Goal: Task Accomplishment & Management: Complete application form

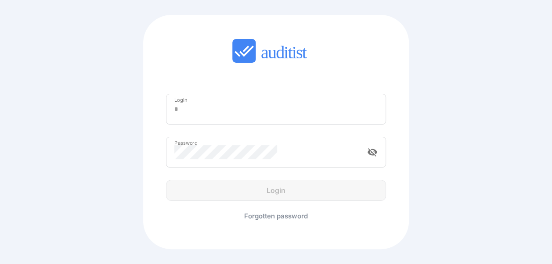
type input "**********"
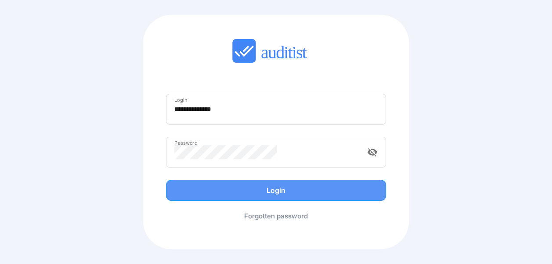
click at [290, 185] on div "Login" at bounding box center [276, 190] width 234 height 21
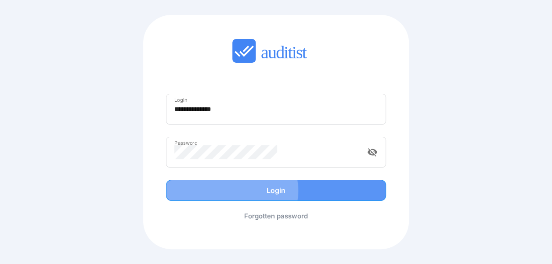
click at [284, 190] on div "Login" at bounding box center [275, 190] width 201 height 11
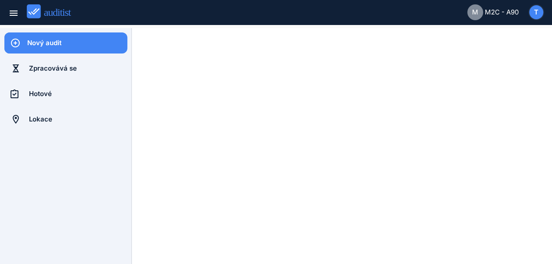
click at [56, 47] on div "Nový audit" at bounding box center [77, 43] width 100 height 10
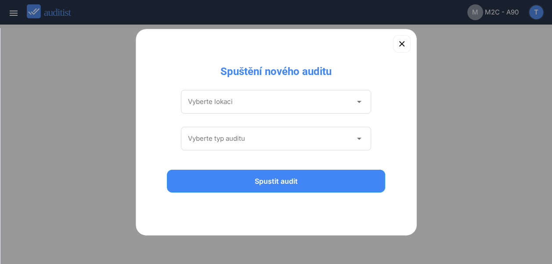
click at [226, 94] on div "Vyberte lokaci arrow_drop_down" at bounding box center [276, 102] width 190 height 24
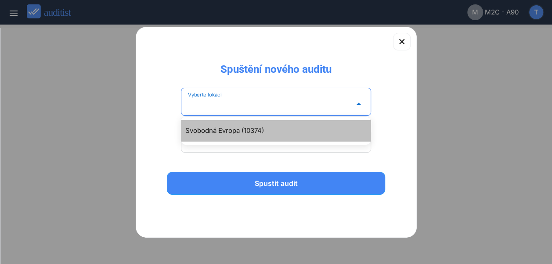
click at [226, 131] on div "Svobodná Evropa (10374)" at bounding box center [280, 131] width 190 height 11
type input "**********"
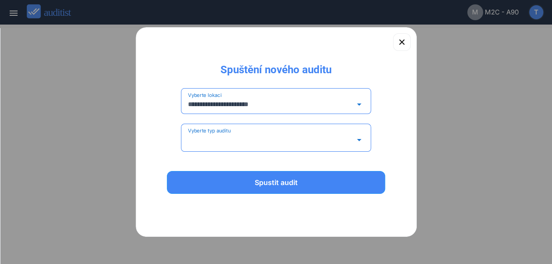
click at [232, 143] on input "Vyberte typ auditu" at bounding box center [270, 140] width 164 height 14
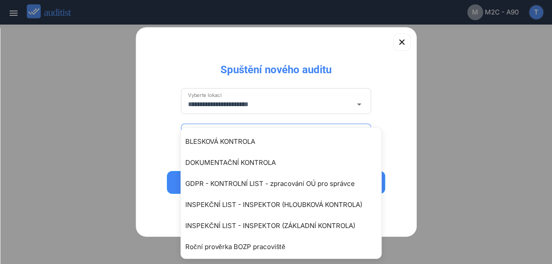
scroll to position [65, 0]
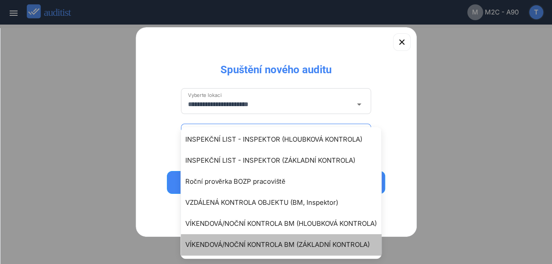
click at [295, 244] on div "VÍKENDOVÁ/NOČNÍ KONTROLA BM (ZÁKLADNÍ KONTROLA)" at bounding box center [285, 245] width 200 height 11
type input "**********"
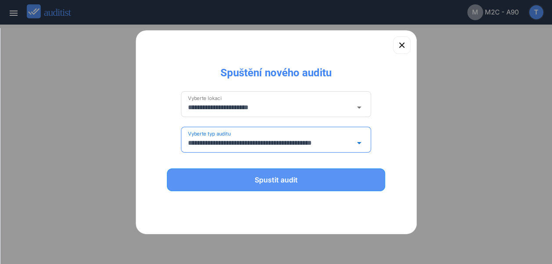
click at [296, 184] on div "Spustit audit" at bounding box center [276, 180] width 196 height 11
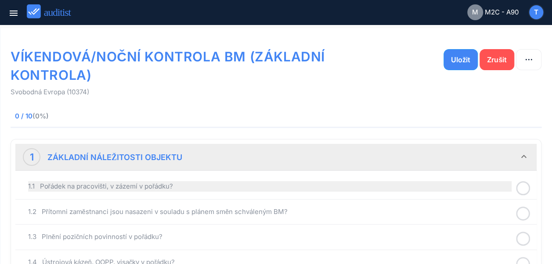
click at [183, 182] on div "1.1 Pořádek na pracovišti, v zázemí v pořádku?" at bounding box center [269, 186] width 483 height 11
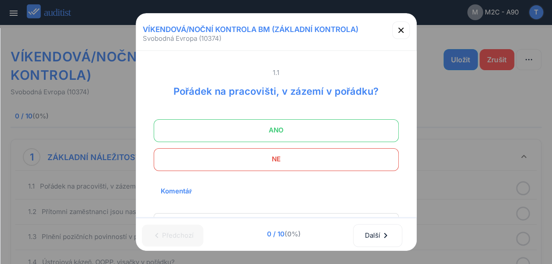
click at [287, 129] on span "ANO" at bounding box center [276, 131] width 223 height 18
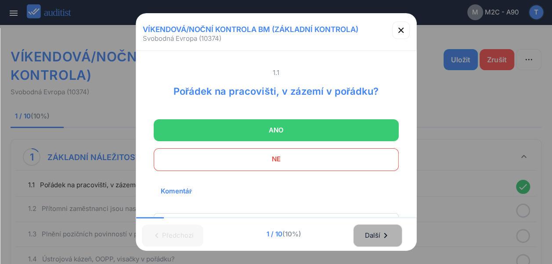
click at [377, 227] on div "Další chevron_right" at bounding box center [377, 235] width 26 height 19
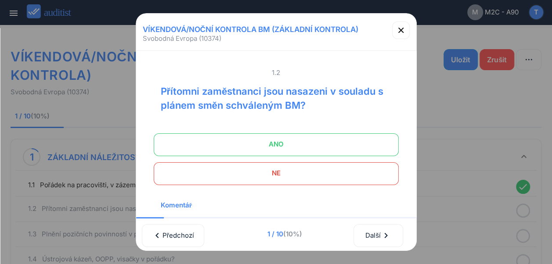
click at [316, 149] on span "ANO" at bounding box center [276, 145] width 223 height 18
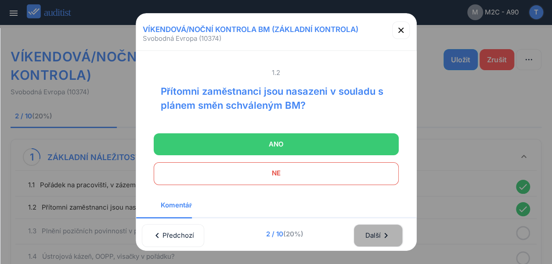
click at [370, 229] on div "Další chevron_right" at bounding box center [378, 235] width 26 height 19
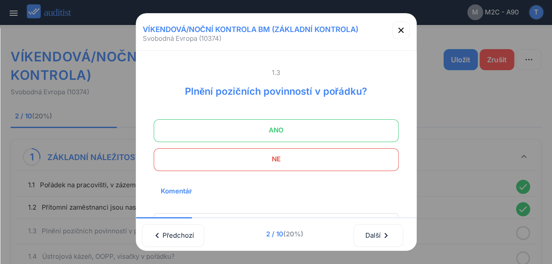
click at [283, 133] on span "ANO" at bounding box center [276, 131] width 223 height 18
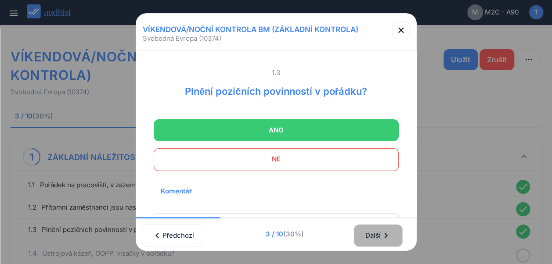
click at [377, 233] on div "Další chevron_right" at bounding box center [378, 235] width 26 height 19
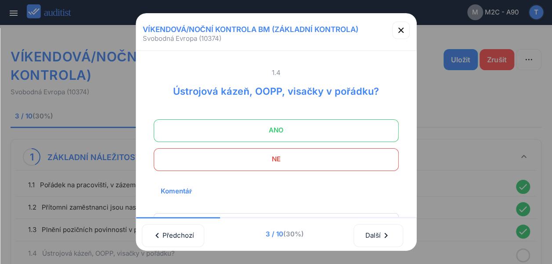
click at [309, 132] on span "ANO" at bounding box center [276, 131] width 223 height 18
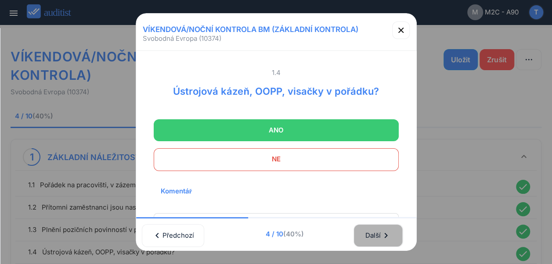
click at [367, 230] on button "Další chevron_right" at bounding box center [377, 235] width 49 height 23
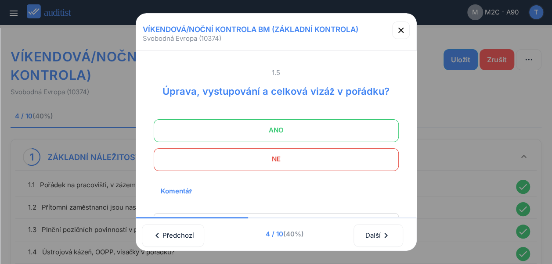
click at [320, 139] on span "ANO" at bounding box center [276, 131] width 223 height 18
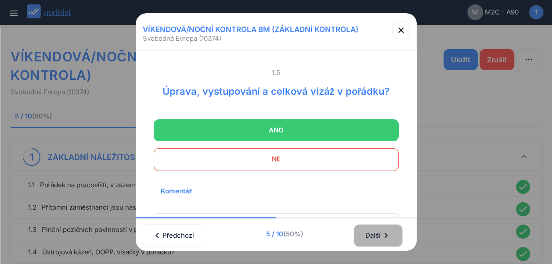
click at [377, 227] on div "Další chevron_right" at bounding box center [378, 235] width 26 height 19
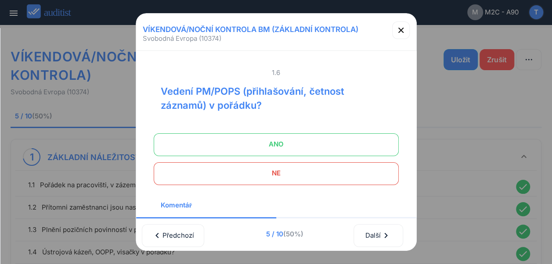
click at [312, 147] on span "ANO" at bounding box center [276, 145] width 223 height 18
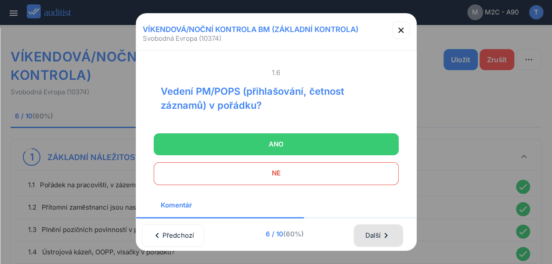
click at [373, 231] on div "Další chevron_right" at bounding box center [378, 235] width 26 height 19
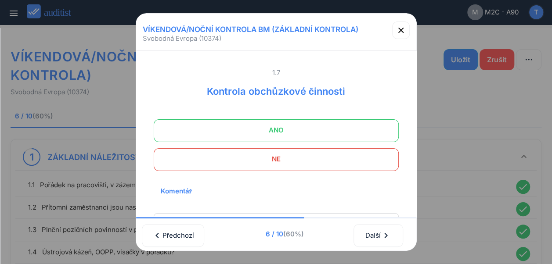
click at [301, 132] on span "ANO" at bounding box center [276, 131] width 223 height 18
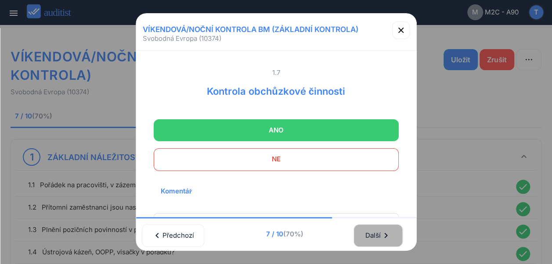
click at [373, 233] on div "Další chevron_right" at bounding box center [378, 235] width 26 height 19
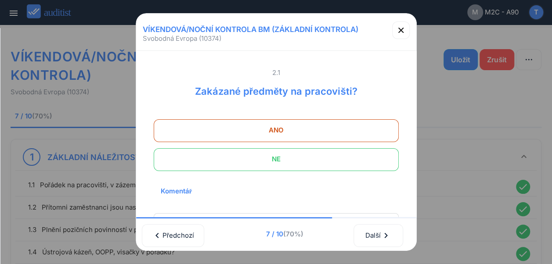
click at [304, 165] on span "NE" at bounding box center [276, 160] width 223 height 18
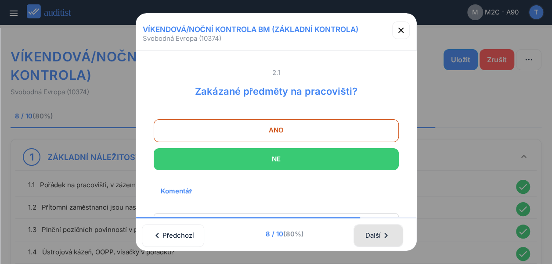
click at [375, 226] on div "Další chevron_right" at bounding box center [378, 235] width 26 height 19
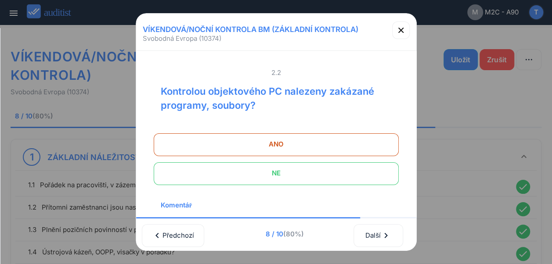
click at [316, 175] on span "NE" at bounding box center [276, 174] width 223 height 18
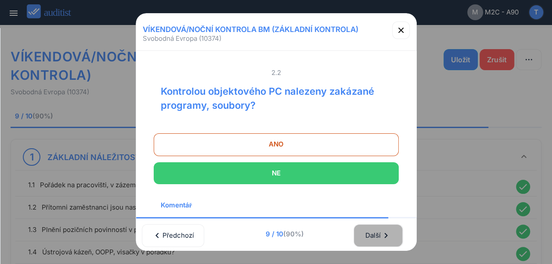
click at [373, 226] on div "Další chevron_right" at bounding box center [378, 235] width 26 height 19
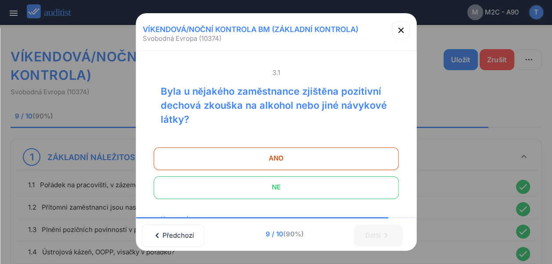
click at [327, 188] on span "NE" at bounding box center [276, 188] width 223 height 18
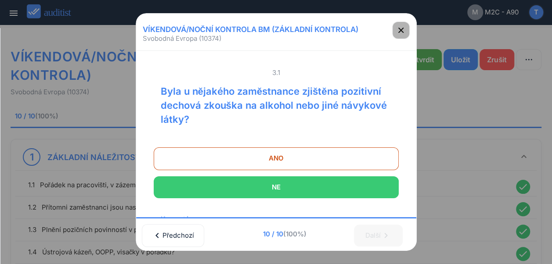
click at [404, 35] on icon "button" at bounding box center [400, 30] width 11 height 11
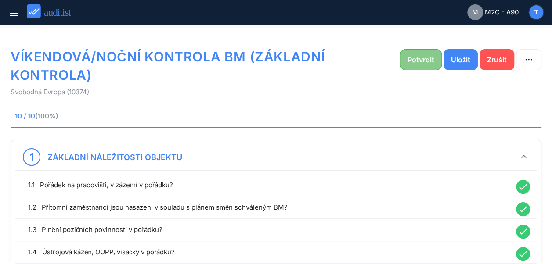
click at [415, 65] on div "Potvrdit" at bounding box center [420, 59] width 27 height 11
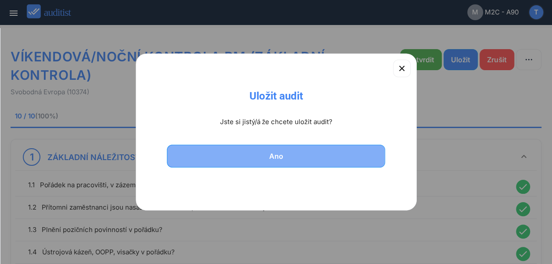
click at [292, 155] on div "Ano" at bounding box center [276, 156] width 196 height 11
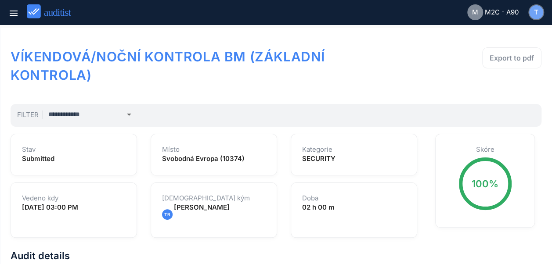
click at [541, 13] on div "T" at bounding box center [536, 12] width 14 height 14
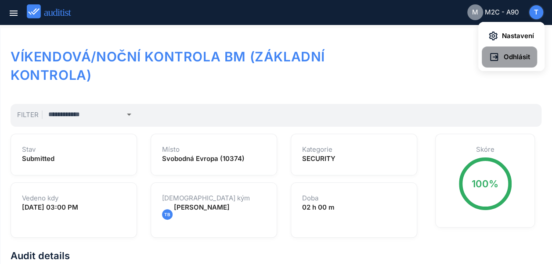
click at [516, 56] on span "Odhlásit" at bounding box center [514, 57] width 31 height 10
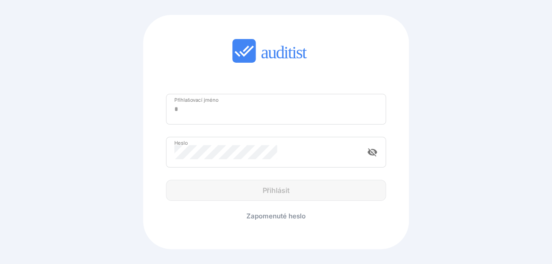
type input "**********"
